Goal: Information Seeking & Learning: Understand process/instructions

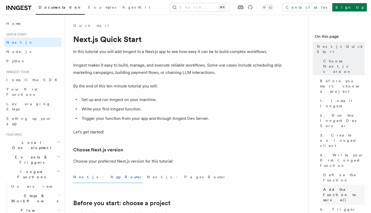
click at [343, 187] on span "Add the function to serve()" at bounding box center [344, 195] width 42 height 16
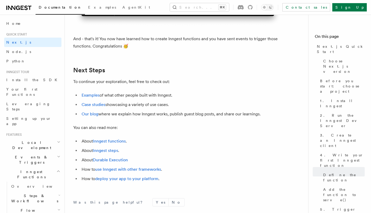
scroll to position [3302, 0]
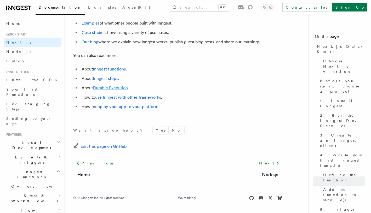
click at [106, 90] on link "Durable Execution" at bounding box center [110, 87] width 35 height 5
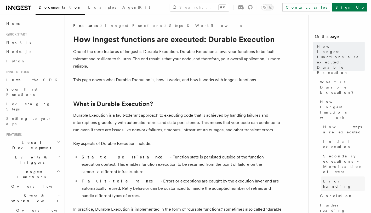
click at [328, 179] on span "Error handling" at bounding box center [344, 184] width 42 height 10
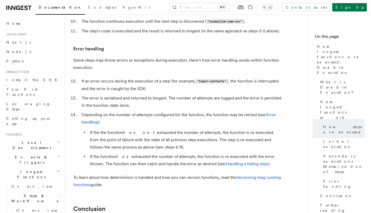
scroll to position [833, 0]
click at [232, 161] on link "Handling a failing step" at bounding box center [247, 163] width 42 height 5
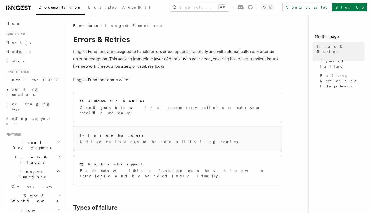
click at [127, 139] on p "Utilize callbacks to handle all failing retries." at bounding box center [161, 141] width 162 height 5
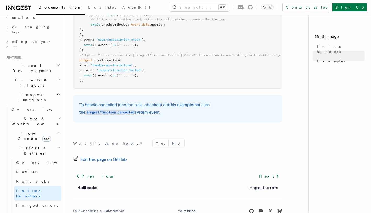
scroll to position [86, 0]
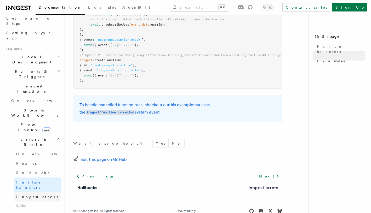
click at [41, 192] on link "Inngest errors" at bounding box center [37, 196] width 47 height 9
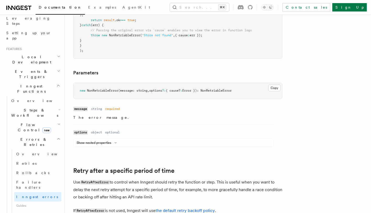
scroll to position [305, 0]
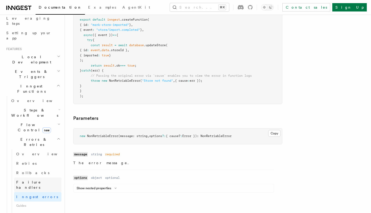
click at [34, 180] on span "Failure handlers" at bounding box center [28, 184] width 25 height 9
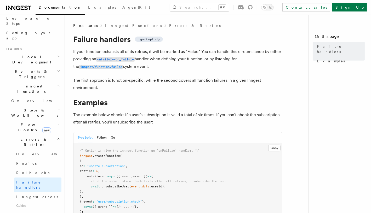
click at [84, 67] on code "inngest/function.failed" at bounding box center [101, 67] width 44 height 4
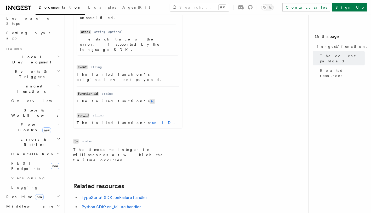
scroll to position [260, 0]
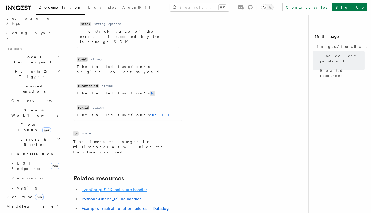
click at [128, 187] on link "TypeScript SDK: onFailure handler" at bounding box center [114, 189] width 66 height 5
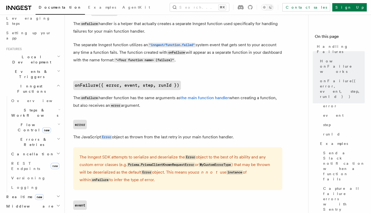
scroll to position [265, 0]
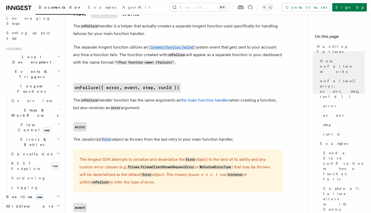
click at [171, 48] on code ""inngest/function.failed"" at bounding box center [172, 47] width 48 height 4
click at [170, 49] on code ""inngest/function.failed"" at bounding box center [172, 47] width 48 height 4
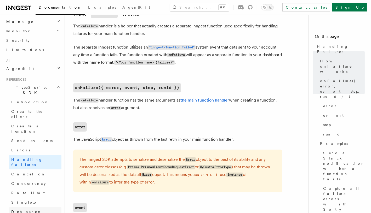
scroll to position [279, 0]
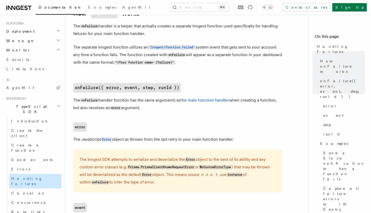
click at [29, 177] on span "Handling failures" at bounding box center [26, 181] width 31 height 9
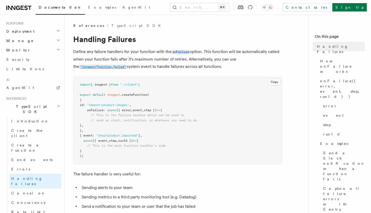
click at [101, 66] on code ""inngest/function.failed"" at bounding box center [103, 67] width 48 height 4
click at [348, 150] on span "Send a Slack notification when a function fails" at bounding box center [344, 165] width 42 height 31
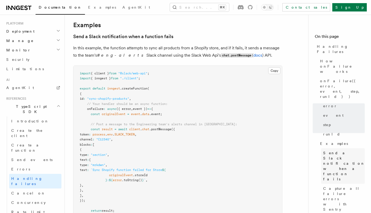
scroll to position [578, 0]
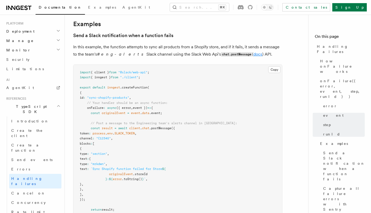
click at [253, 52] on link "docs" at bounding box center [257, 54] width 9 height 5
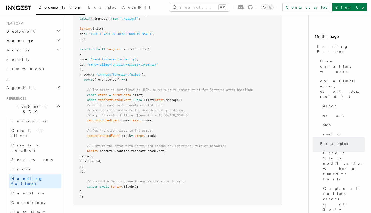
scroll to position [981, 0]
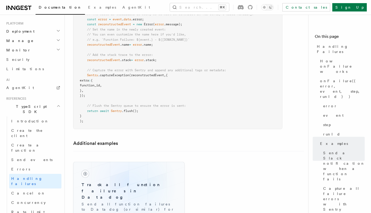
click at [130, 182] on h3 "Track all function failures in Datadog" at bounding box center [128, 191] width 95 height 19
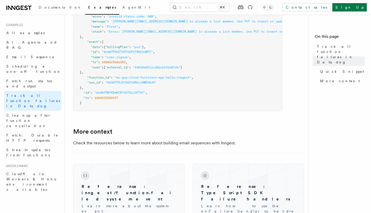
scroll to position [417, 0]
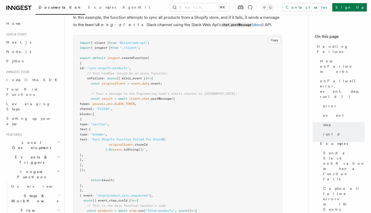
scroll to position [580, 0]
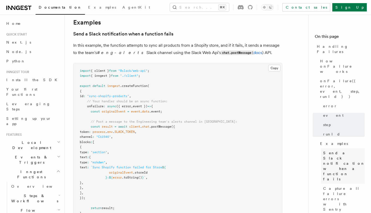
click at [332, 150] on span "Send a Slack notification when a function fails" at bounding box center [344, 165] width 42 height 31
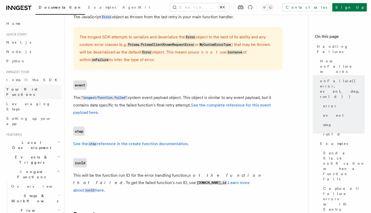
scroll to position [387, 0]
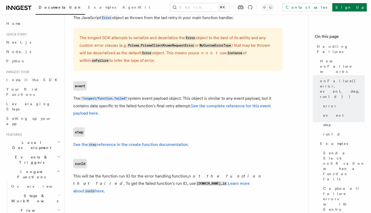
click at [236, 106] on link "See the complete reference for this event payload here" at bounding box center [171, 109] width 197 height 12
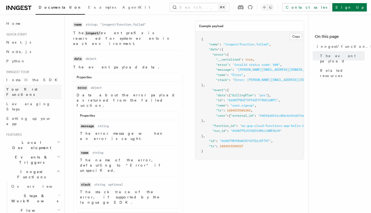
scroll to position [101, 0]
